Goal: Information Seeking & Learning: Learn about a topic

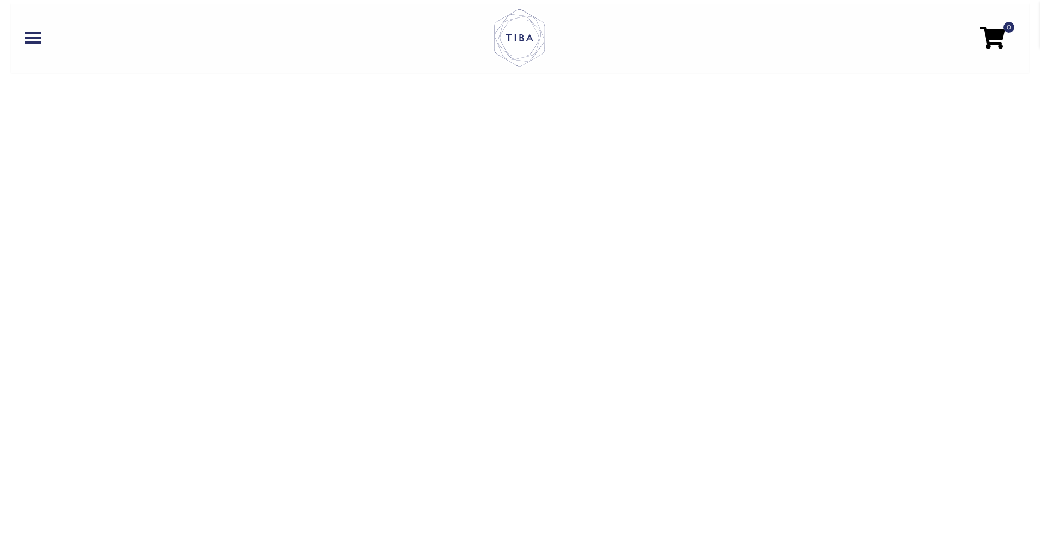
scroll to position [2363, 0]
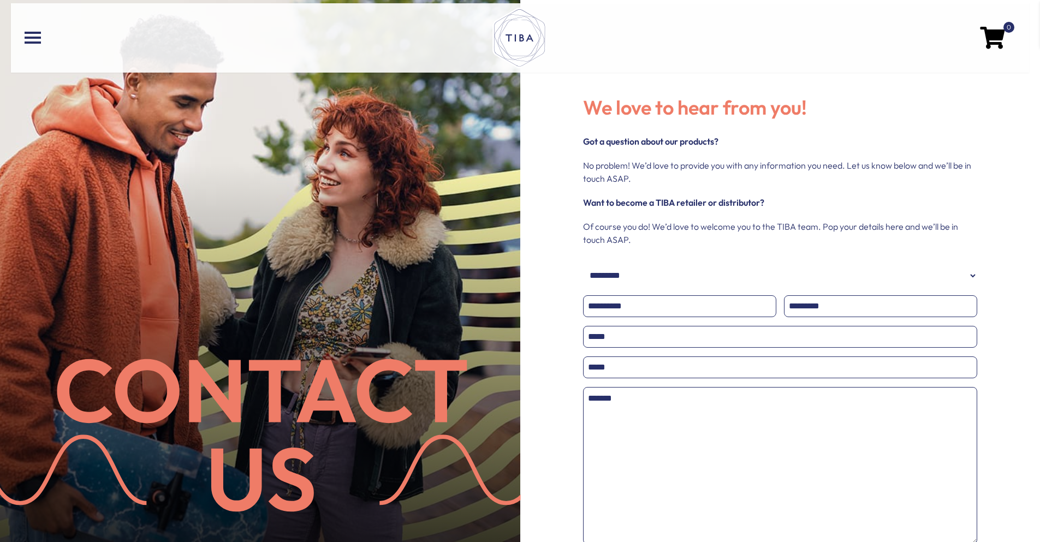
scroll to position [666, 0]
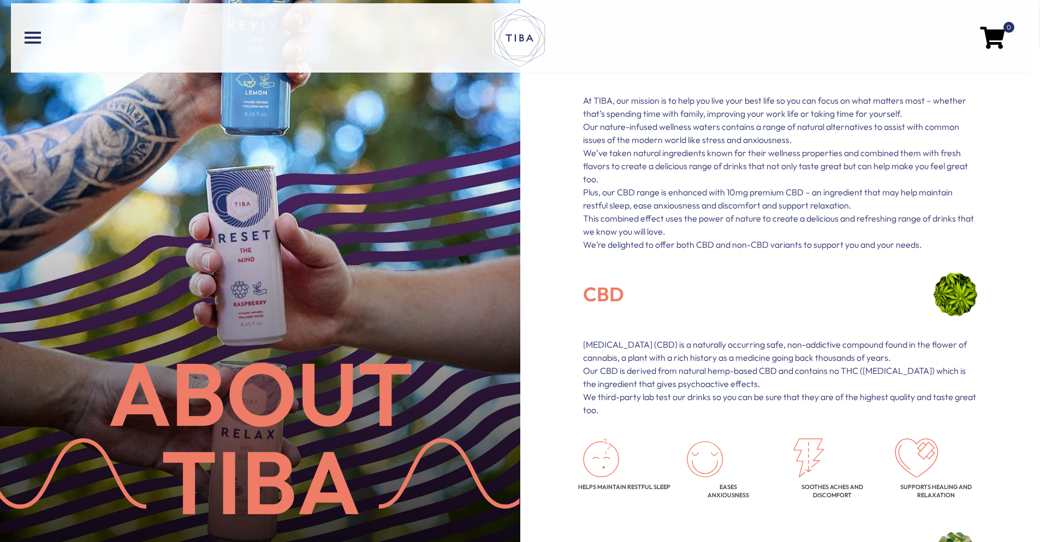
scroll to position [1478, 0]
